Goal: Task Accomplishment & Management: Manage account settings

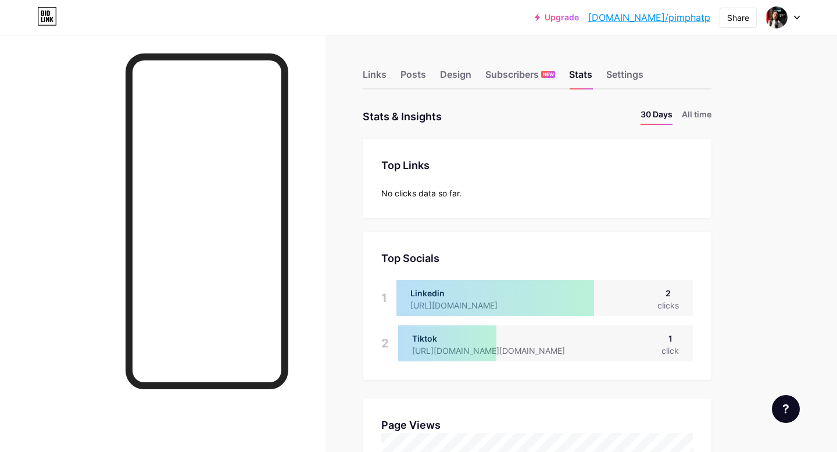
scroll to position [452, 837]
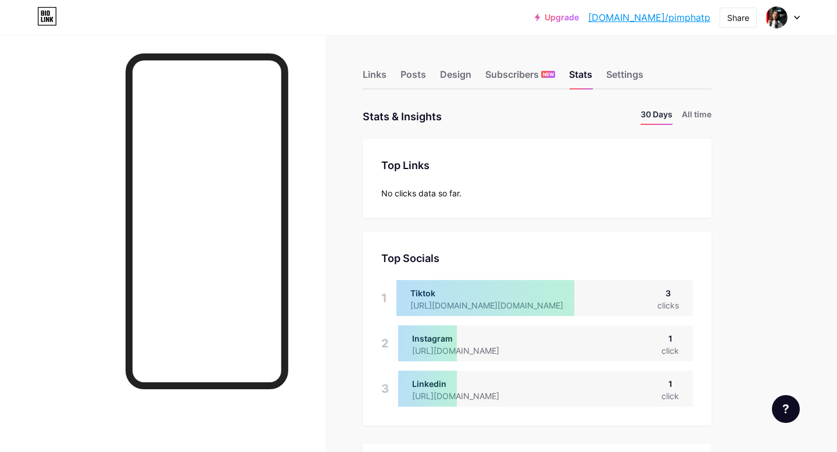
click at [650, 112] on li "30 Days" at bounding box center [656, 116] width 32 height 17
click at [696, 112] on li "All time" at bounding box center [696, 116] width 30 height 17
